Goal: Task Accomplishment & Management: Manage account settings

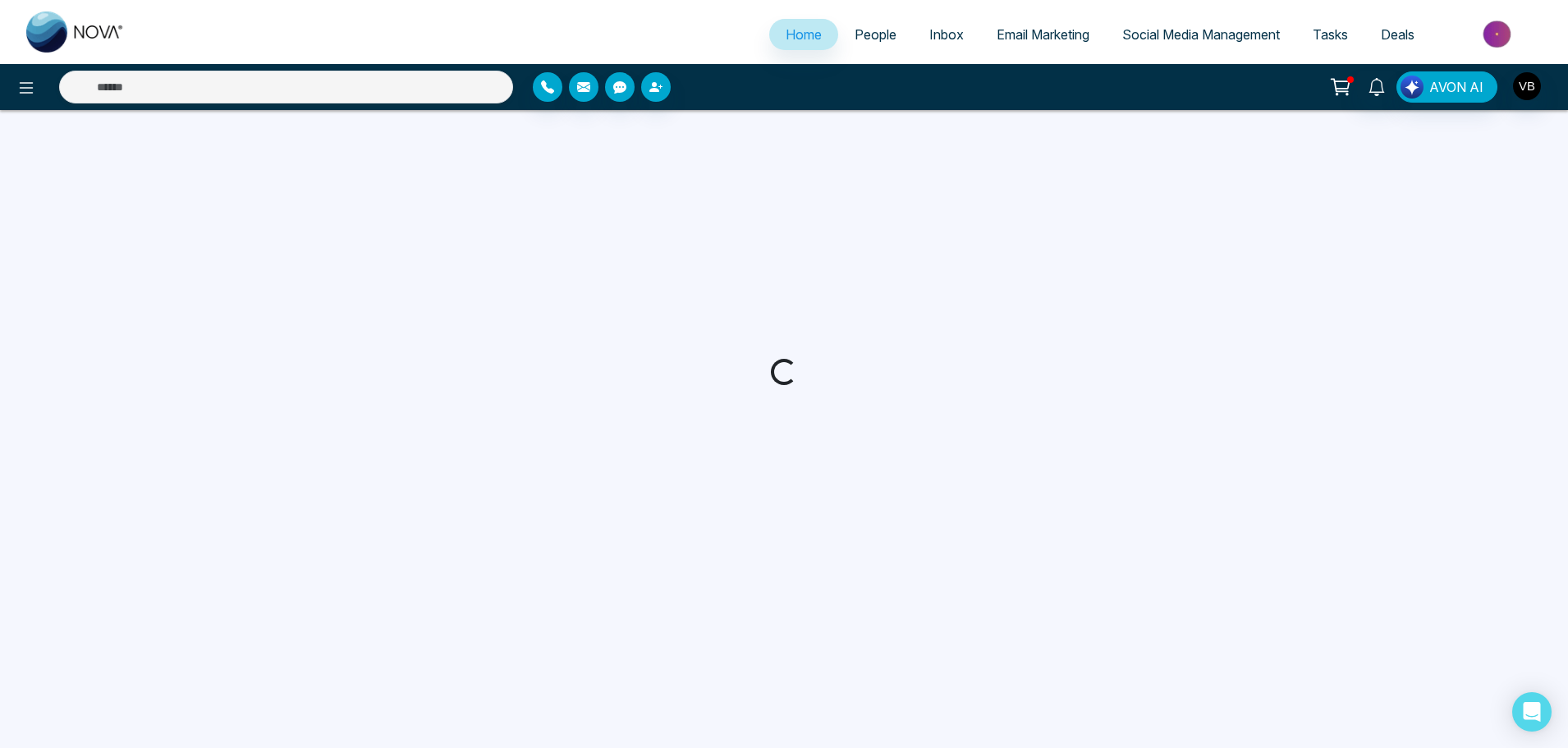
select select "*"
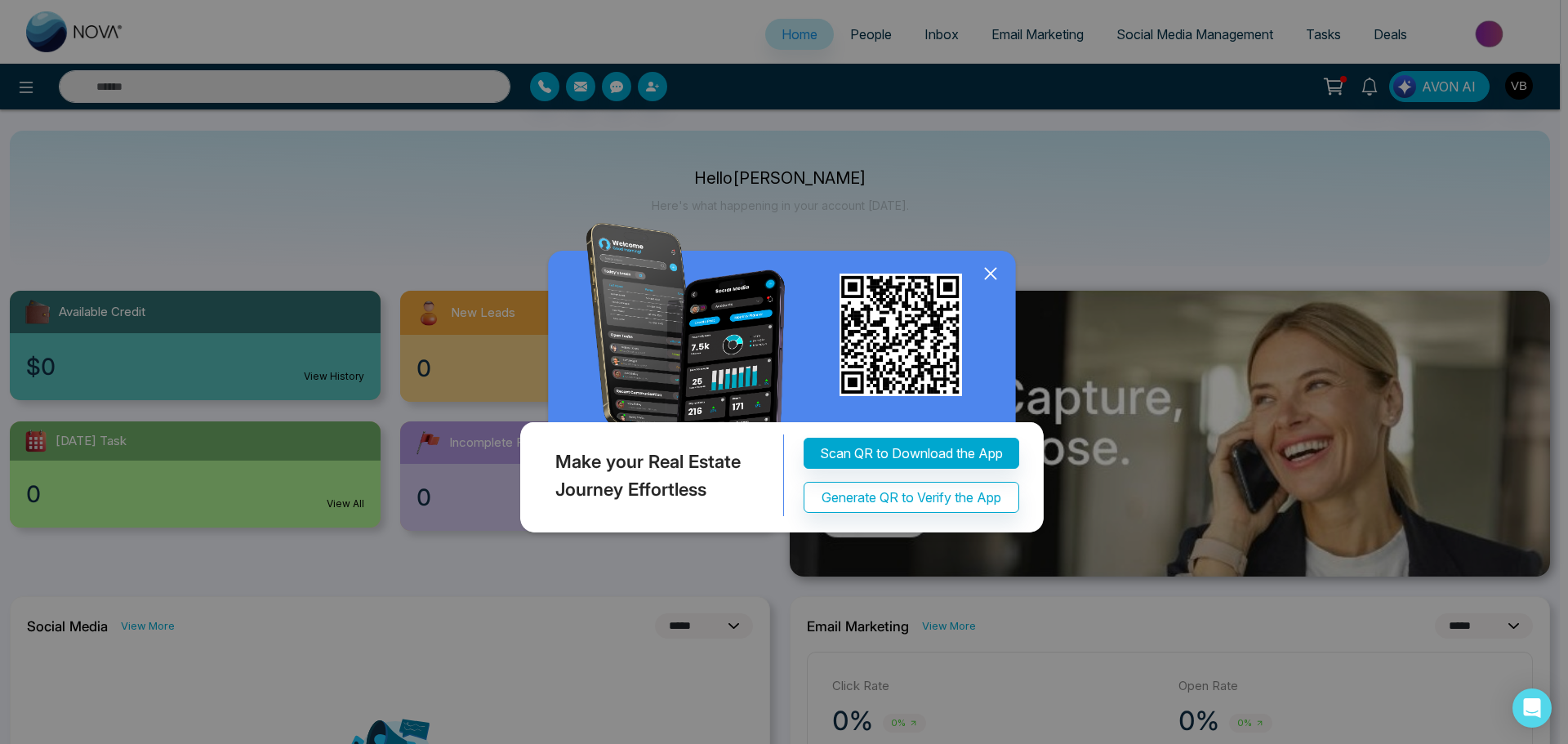
click at [989, 275] on icon at bounding box center [989, 273] width 11 height 11
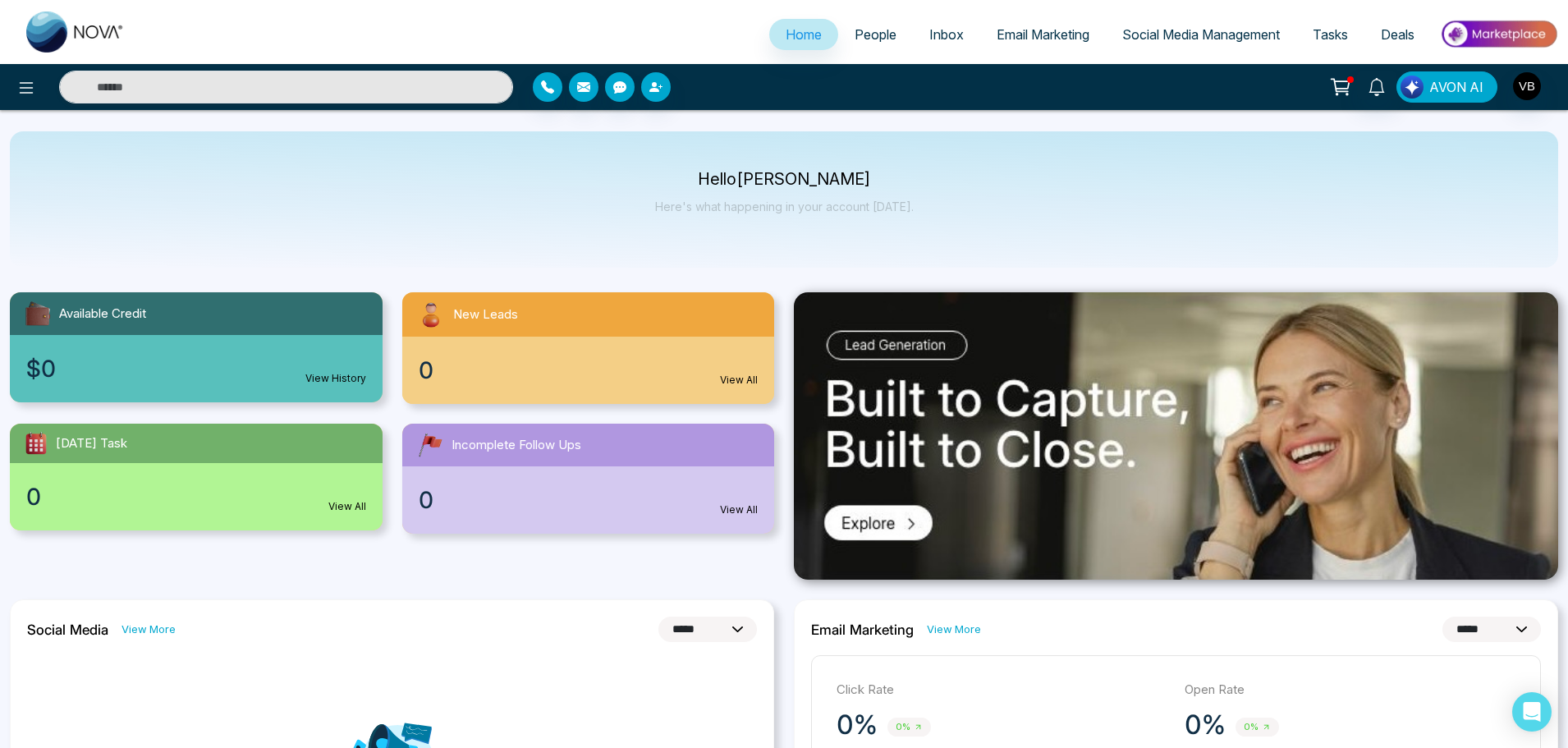
click at [1453, 97] on button "AVON AI" at bounding box center [1447, 87] width 101 height 31
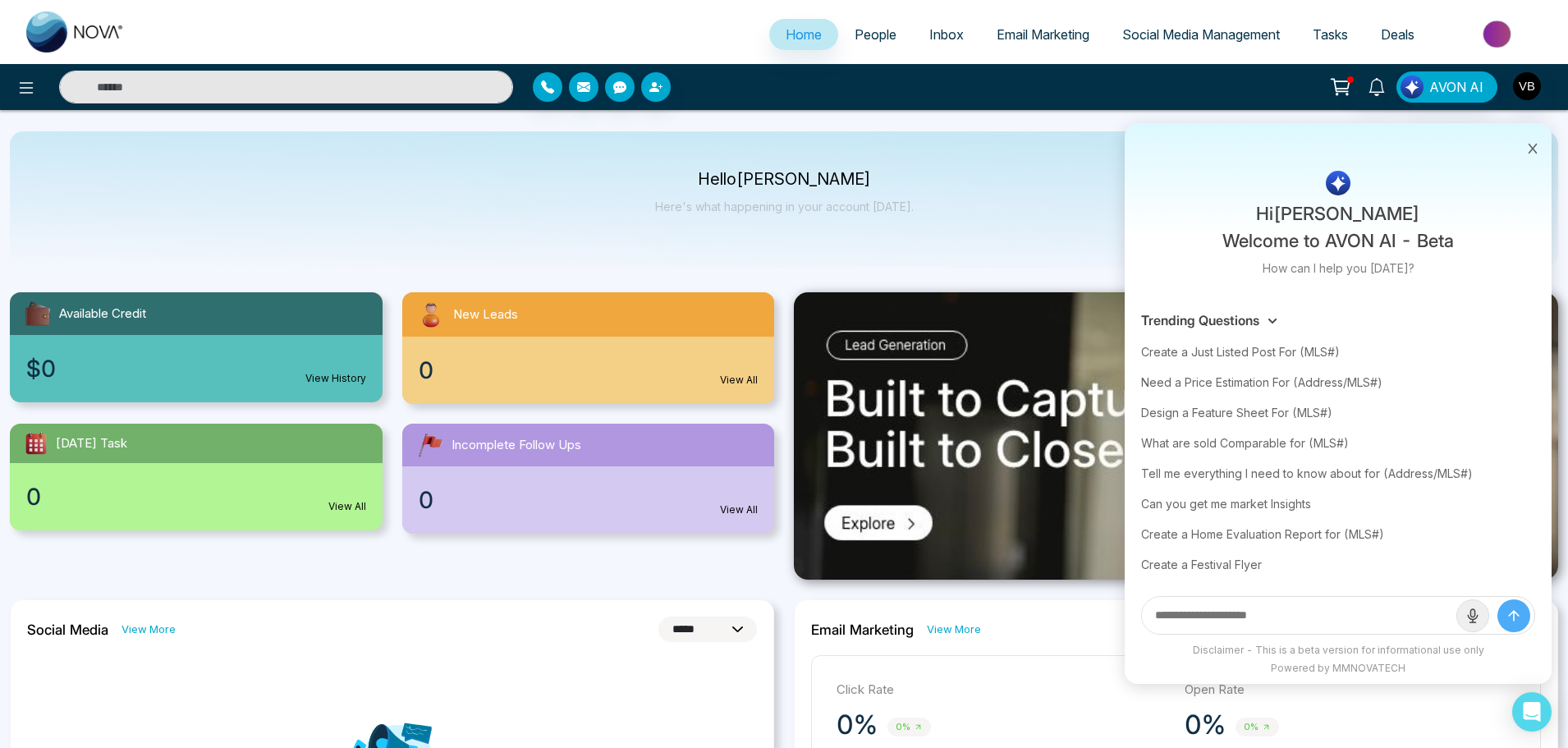
drag, startPoint x: 1539, startPoint y: 150, endPoint x: 1525, endPoint y: 134, distance: 21.3
click at [1539, 151] on button at bounding box center [1534, 147] width 22 height 31
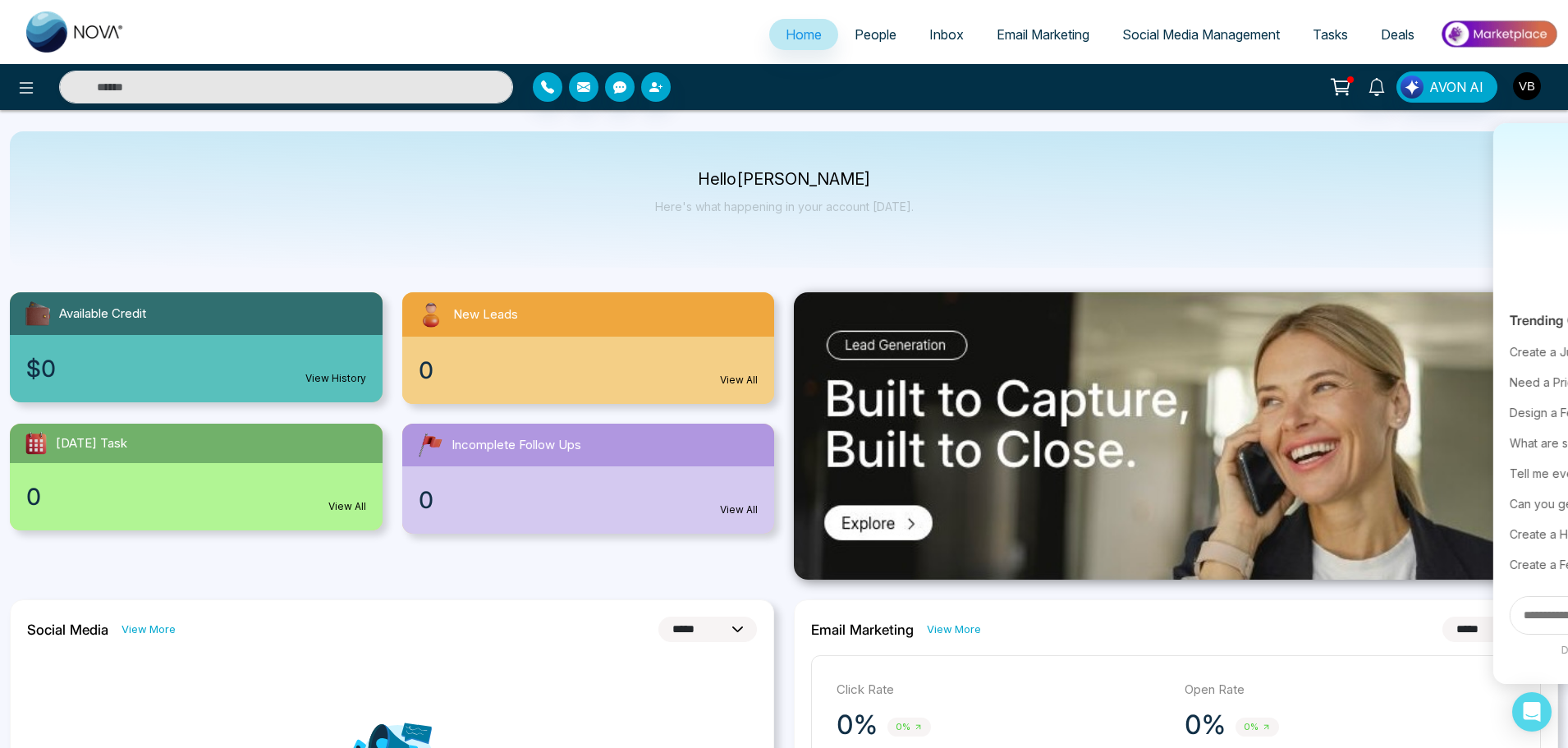
click at [1532, 91] on img "button" at bounding box center [1527, 86] width 28 height 28
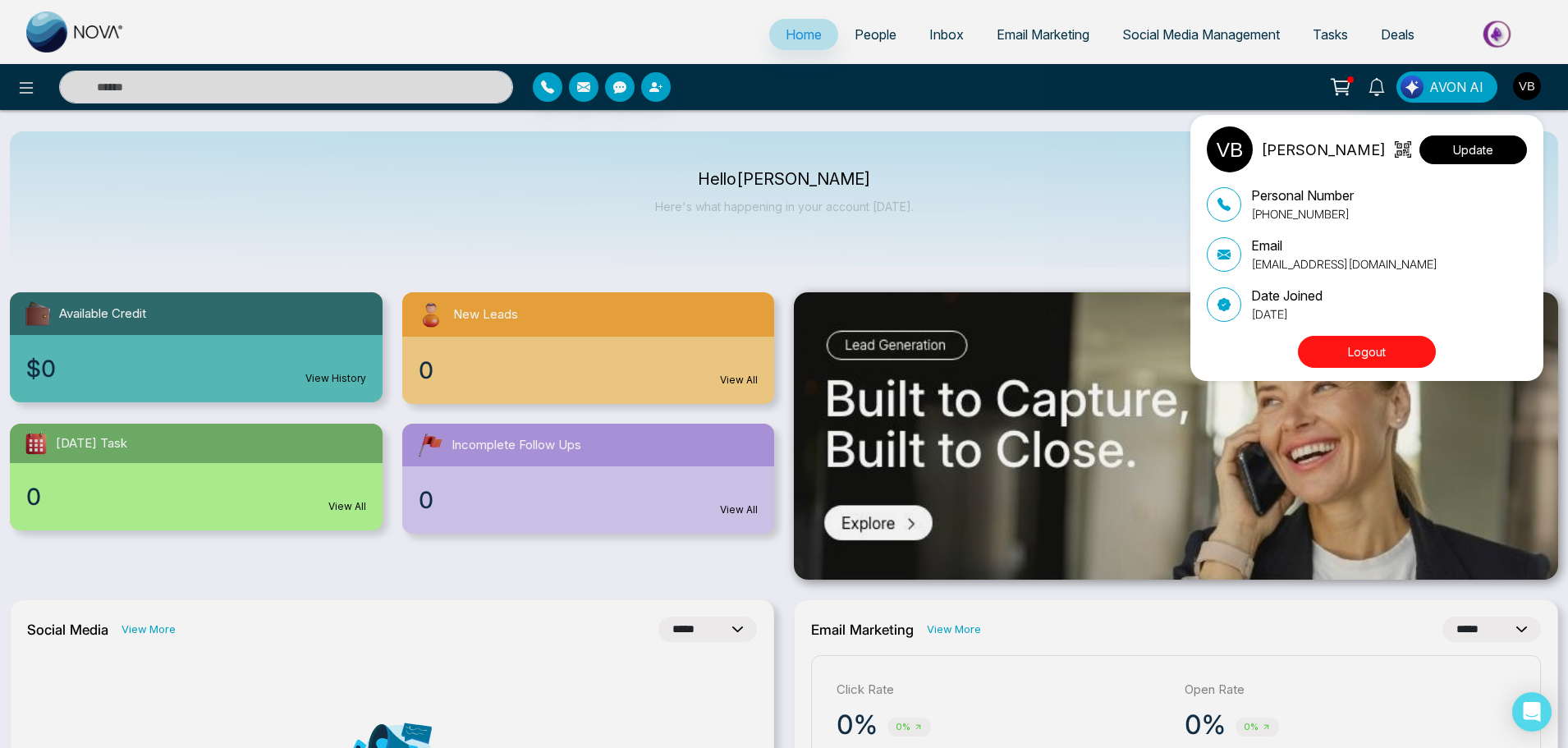
click at [1457, 158] on button "Update" at bounding box center [1473, 149] width 107 height 29
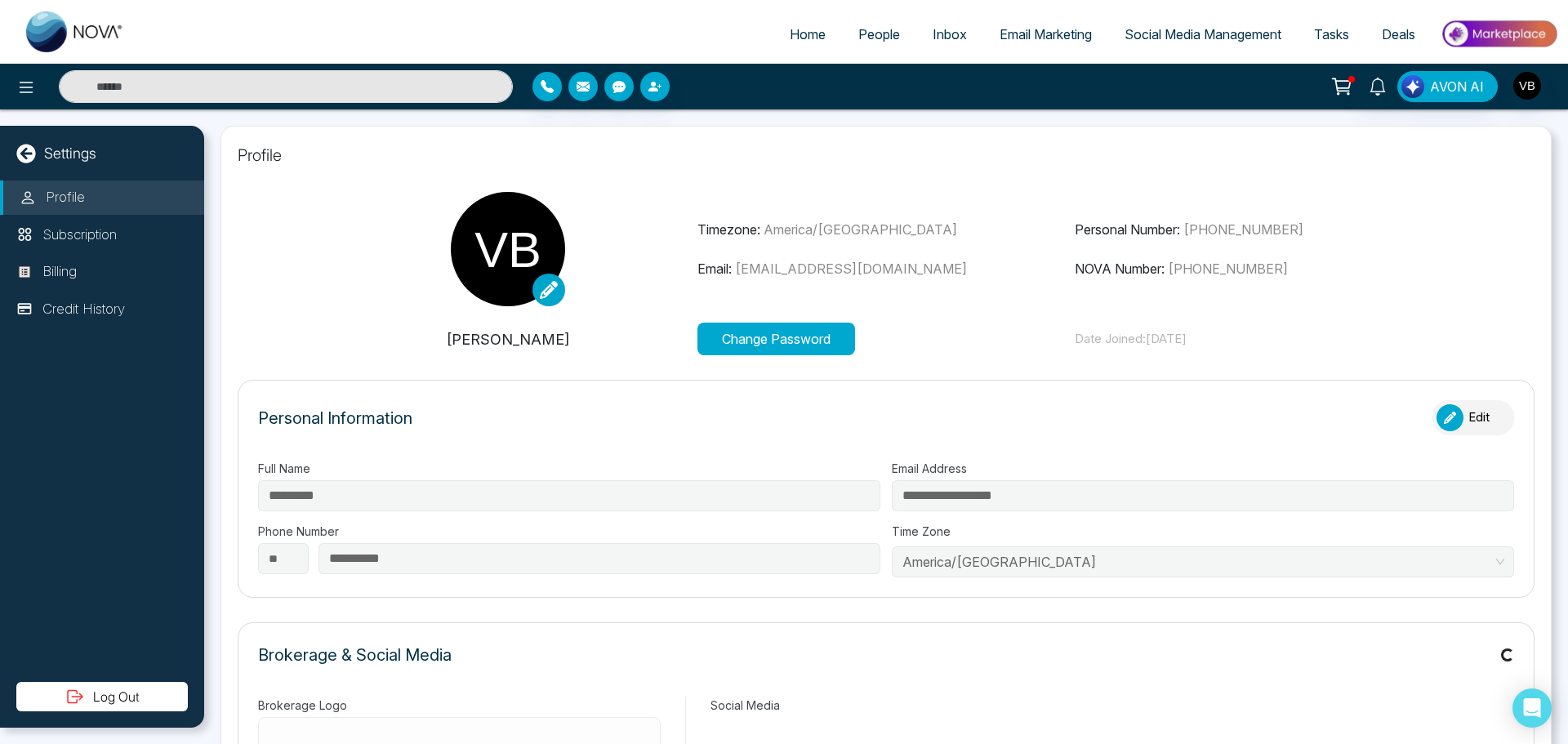
type input "**********"
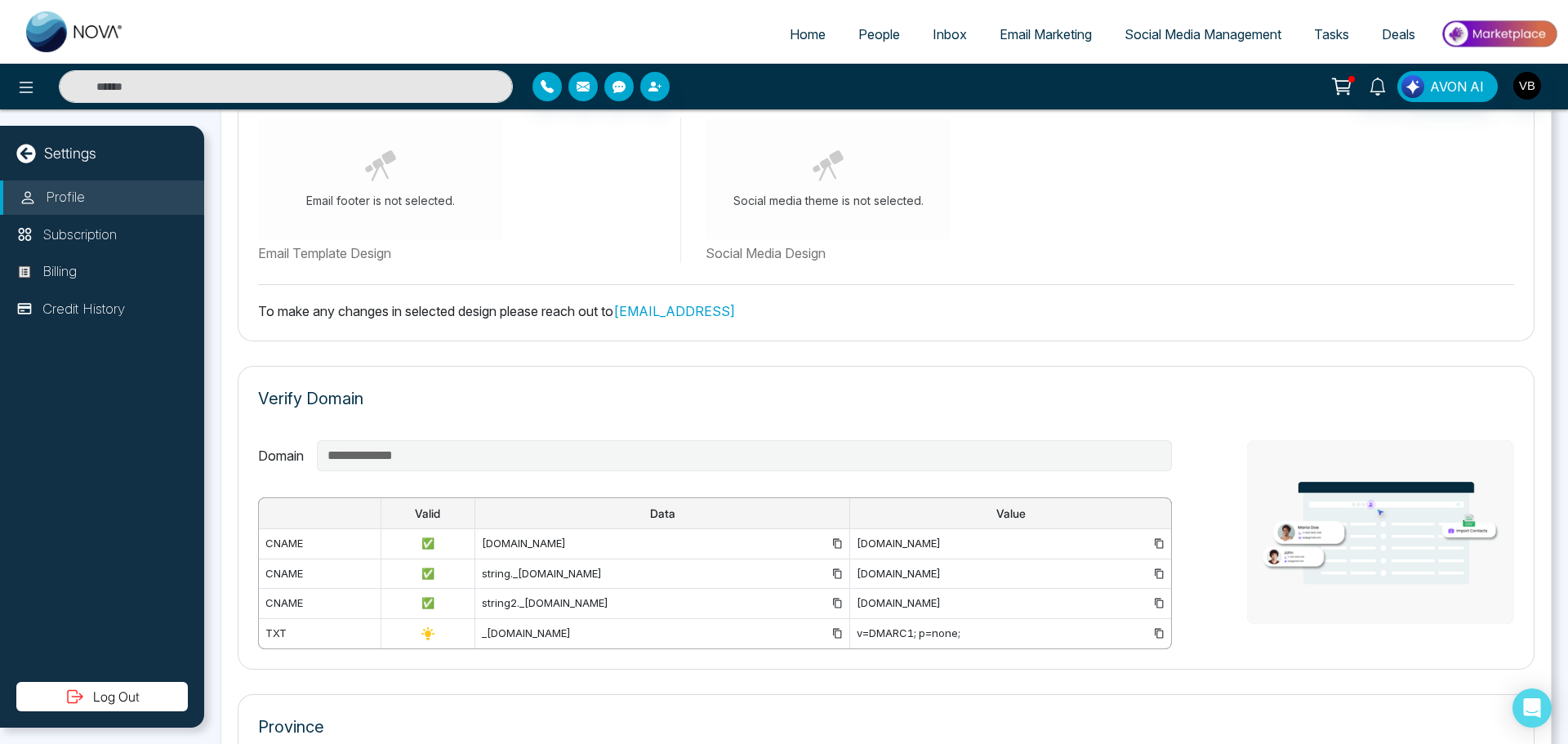
scroll to position [1059, 0]
